Goal: Navigation & Orientation: Find specific page/section

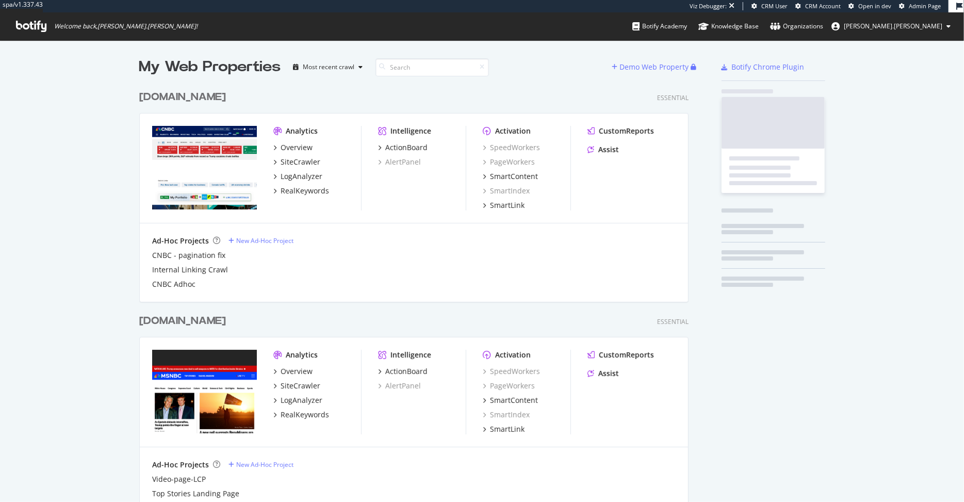
scroll to position [933, 557]
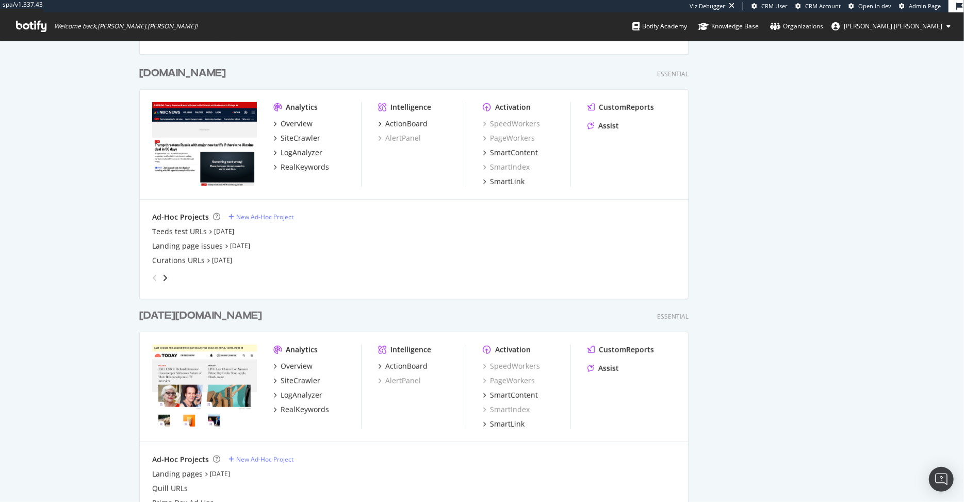
scroll to position [524, 0]
